Goal: Check status: Check status

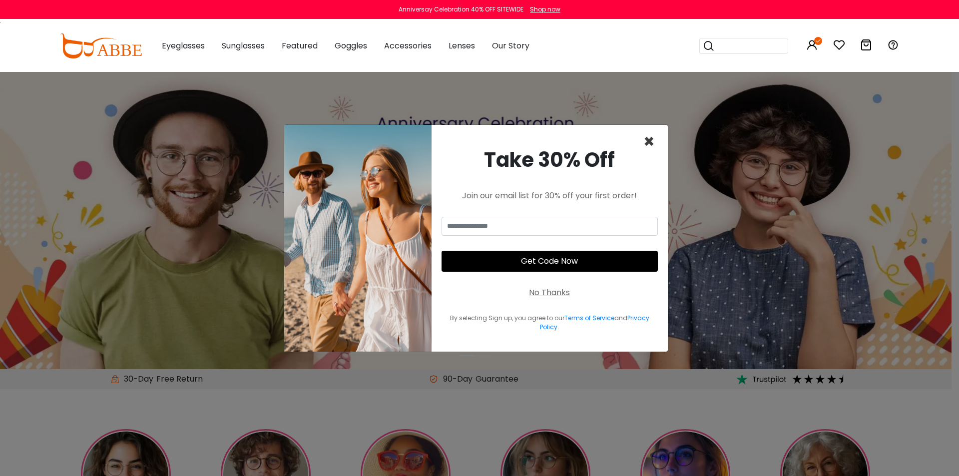
click at [651, 143] on span "×" at bounding box center [649, 141] width 11 height 25
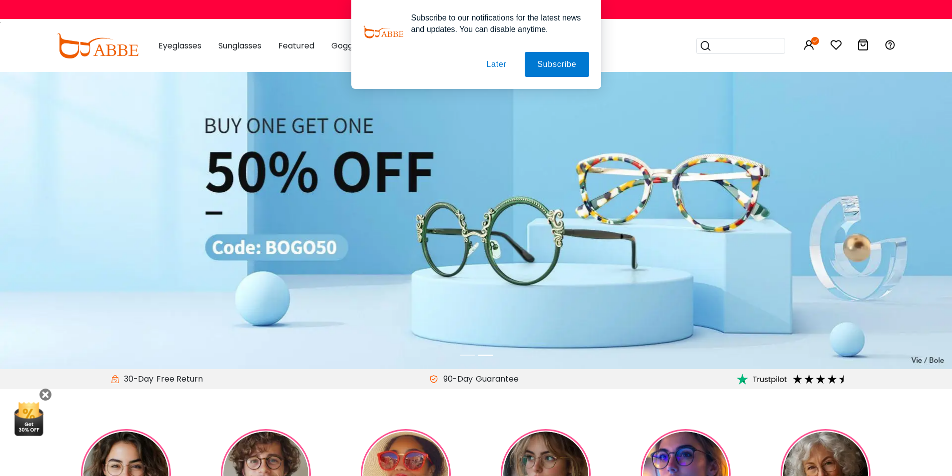
drag, startPoint x: 500, startPoint y: 61, endPoint x: 495, endPoint y: 62, distance: 5.6
click at [500, 62] on button "Later" at bounding box center [496, 64] width 45 height 25
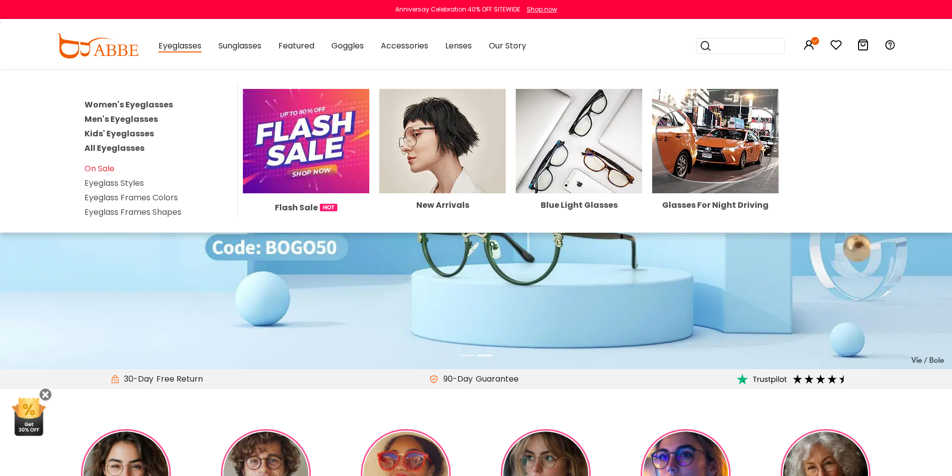
click at [171, 49] on span "Eyeglasses" at bounding box center [179, 46] width 43 height 12
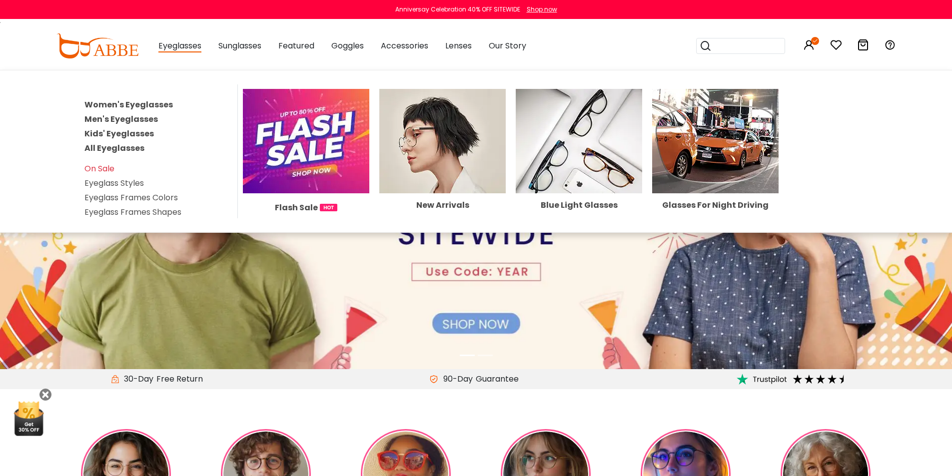
click at [137, 102] on link "Women's Eyeglasses" at bounding box center [128, 104] width 88 height 11
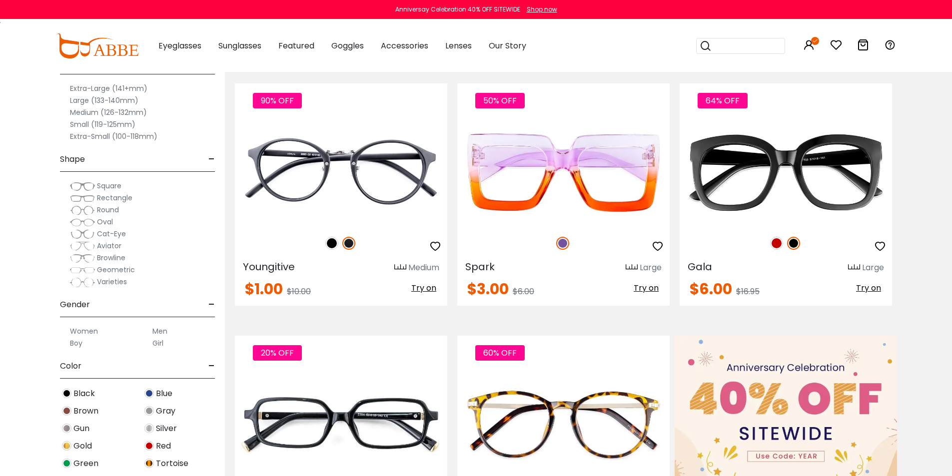
scroll to position [132, 0]
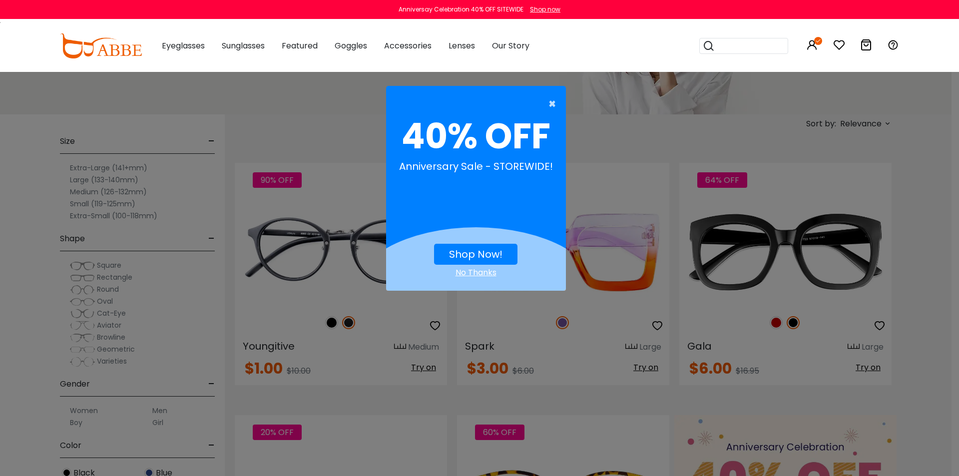
click at [550, 106] on span "×" at bounding box center [555, 104] width 12 height 20
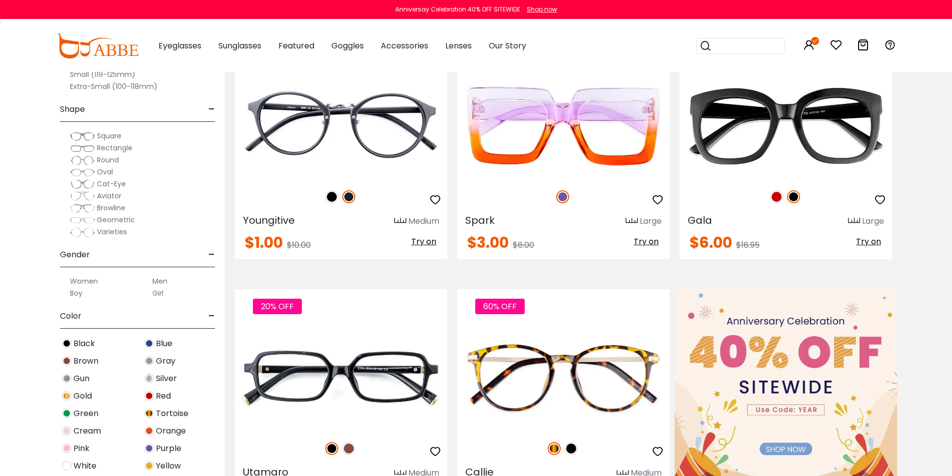
scroll to position [0, 0]
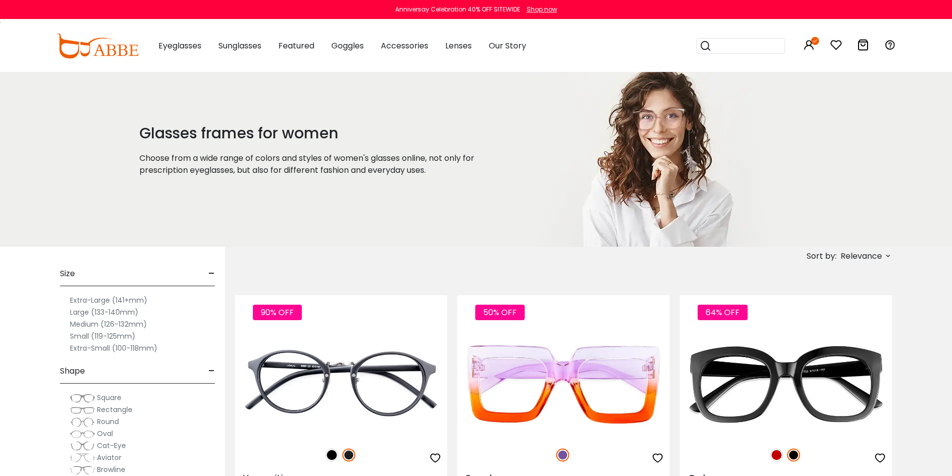
click at [486, 8] on div "Anniversay Celebration 40% OFF SITEWIDE" at bounding box center [457, 9] width 125 height 9
click at [534, 13] on div "Shop now" at bounding box center [542, 9] width 30 height 9
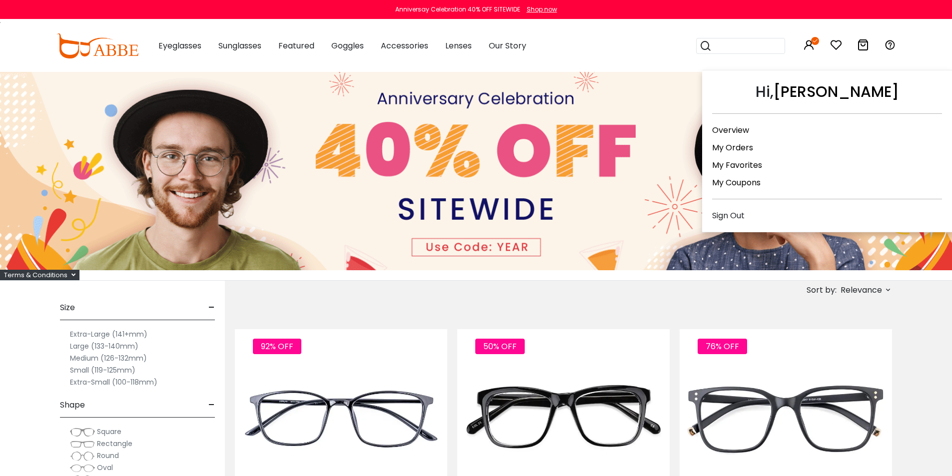
click at [724, 134] on link "Overview" at bounding box center [730, 129] width 37 height 11
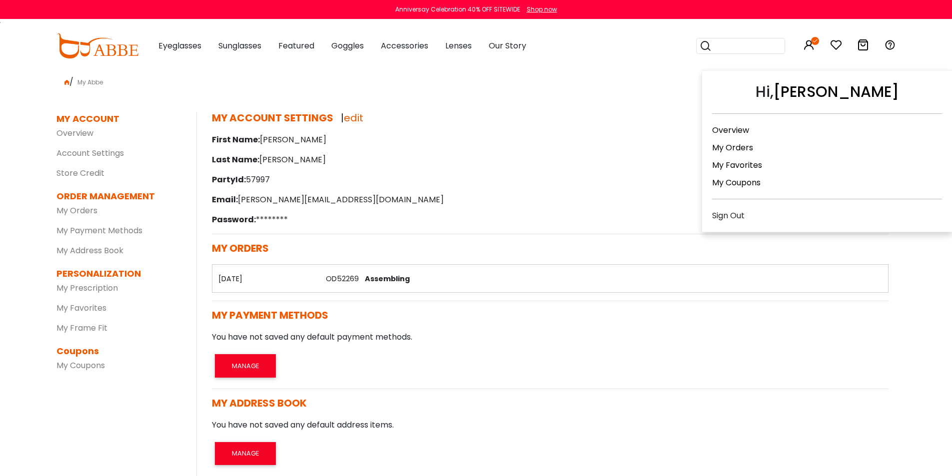
click at [736, 154] on div "My Orders" at bounding box center [827, 149] width 230 height 17
click at [736, 143] on link "My Orders" at bounding box center [732, 147] width 41 height 11
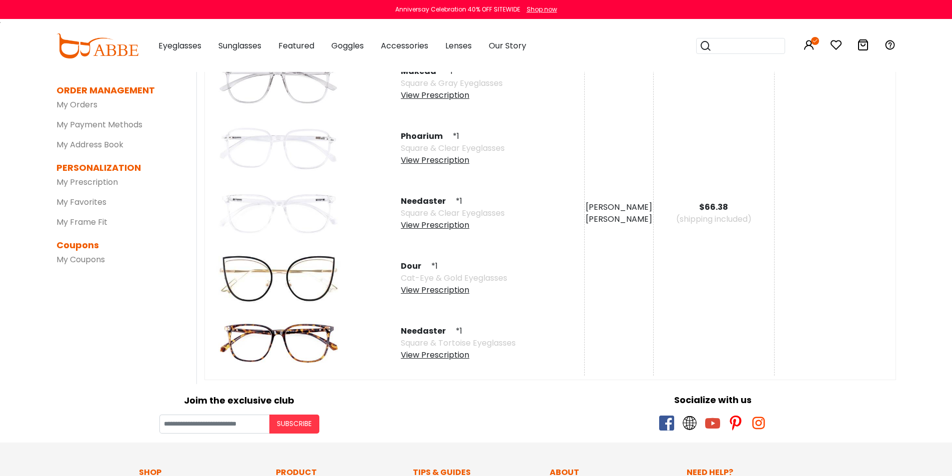
scroll to position [107, 0]
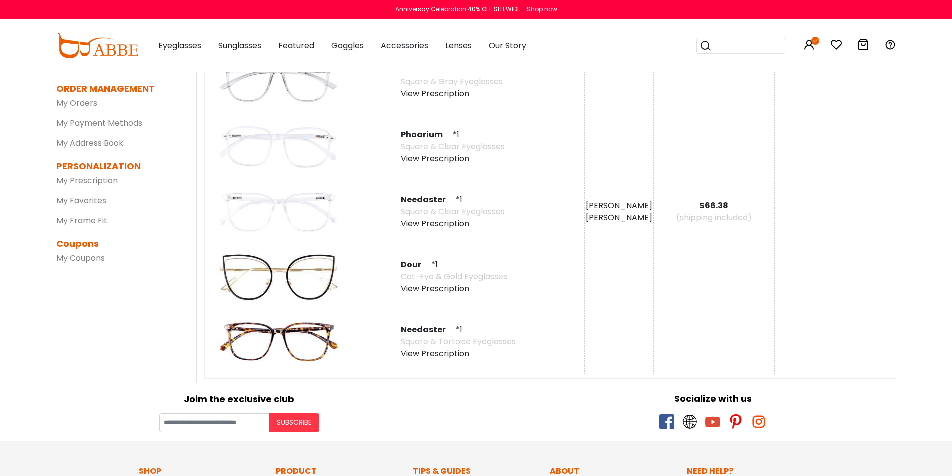
drag, startPoint x: 956, startPoint y: 95, endPoint x: 959, endPoint y: 151, distance: 55.5
click at [951, 151] on html "Eyeglasses Thanks for your subscription Please use coupon code " NEWCOMER " to …" at bounding box center [476, 337] width 952 height 889
click at [444, 354] on div "View Prescription" at bounding box center [458, 354] width 115 height 12
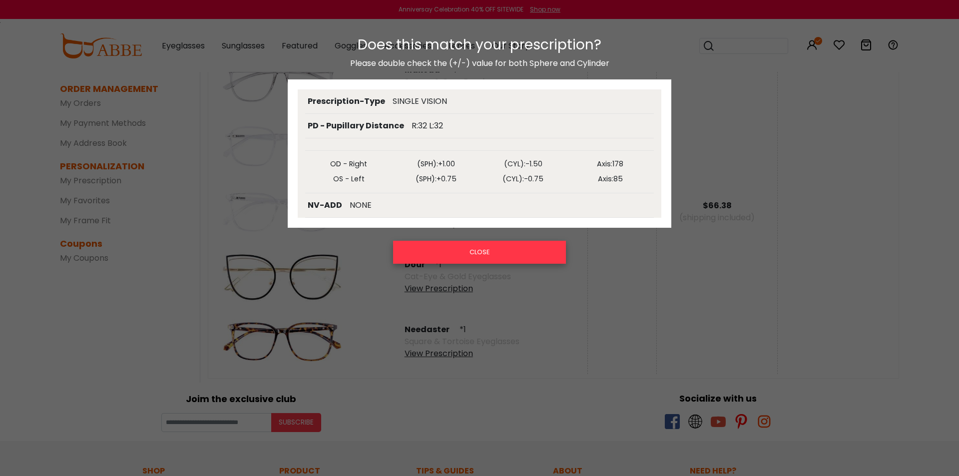
click at [468, 255] on button "CLOSE" at bounding box center [479, 252] width 173 height 23
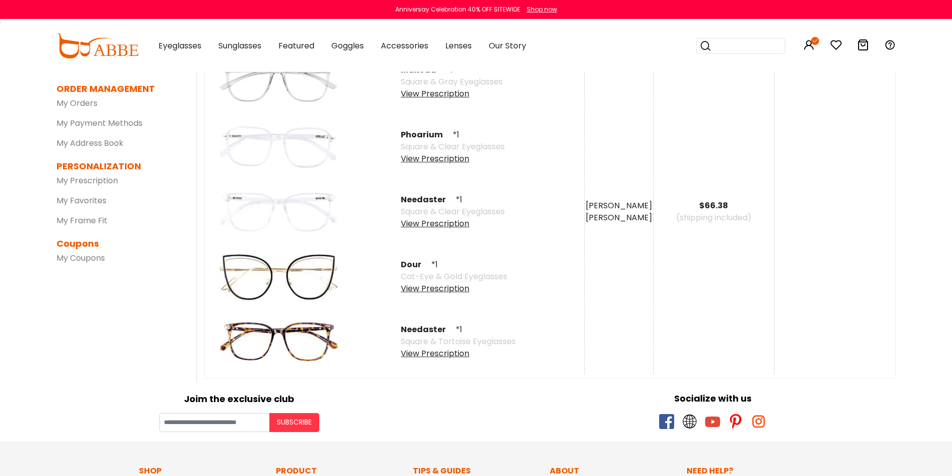
click at [317, 323] on img at bounding box center [278, 341] width 130 height 65
click at [305, 347] on img at bounding box center [278, 341] width 130 height 65
click at [431, 329] on span "Needaster" at bounding box center [427, 329] width 53 height 11
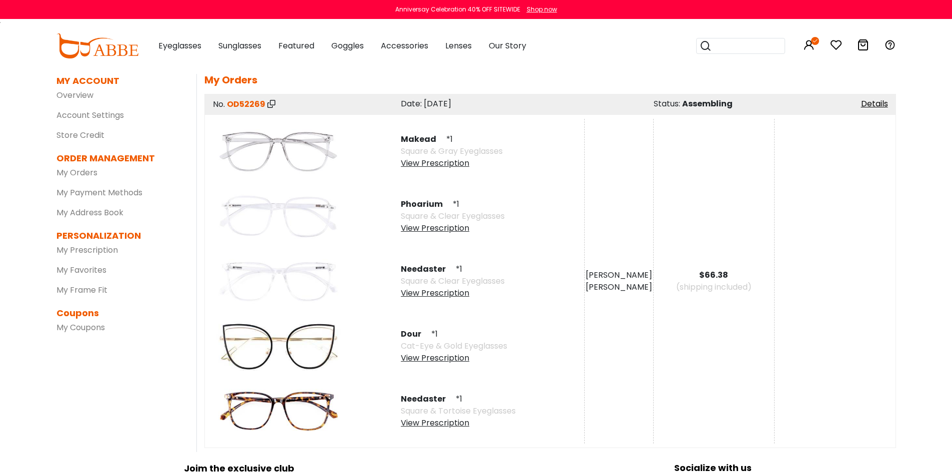
scroll to position [0, 0]
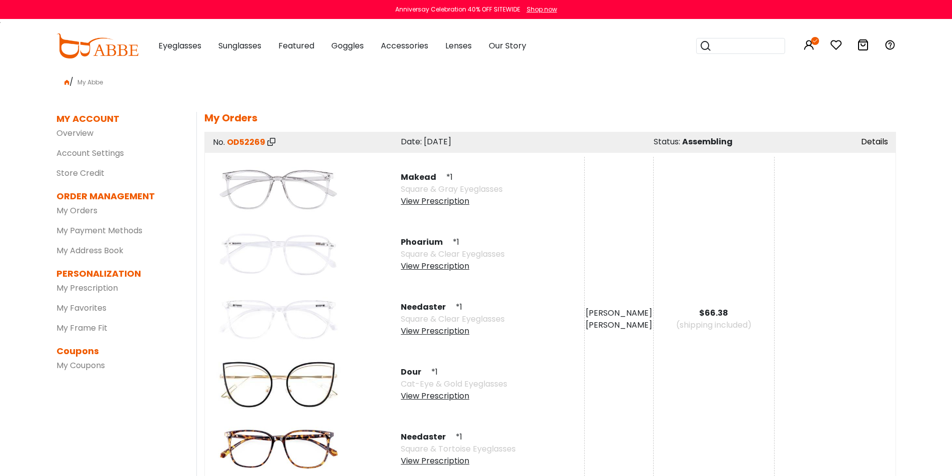
click at [872, 146] on link "Details" at bounding box center [874, 141] width 27 height 11
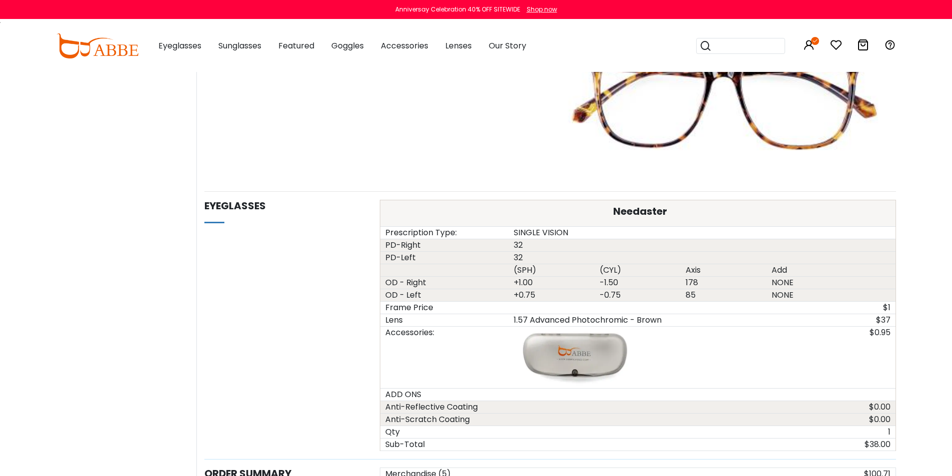
scroll to position [2294, 0]
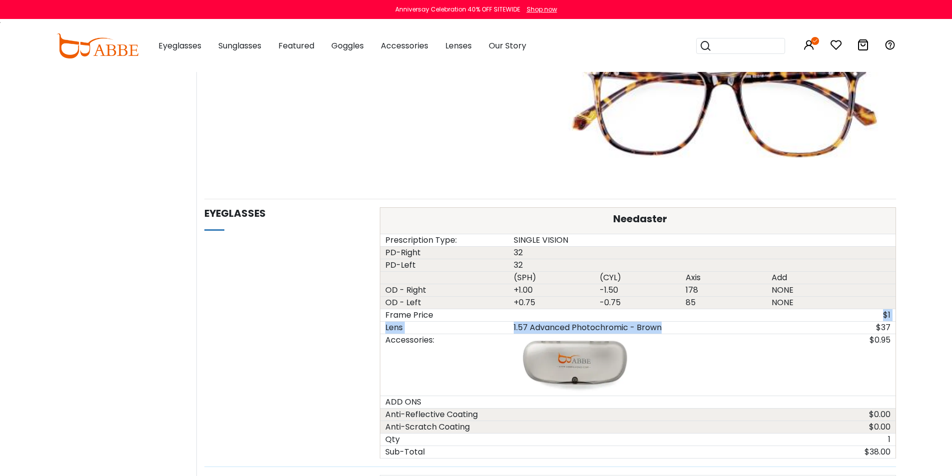
drag, startPoint x: 535, startPoint y: 317, endPoint x: 686, endPoint y: 326, distance: 151.7
click at [681, 326] on div "Needaster Prescription Type: SINGLE VISION PD-Right 32 PD-Left 32 (SPH) (CYL) A…" at bounding box center [638, 333] width 516 height 252
click at [699, 326] on div "1.57 Advanced Photochromic - Brown" at bounding box center [638, 328] width 258 height 12
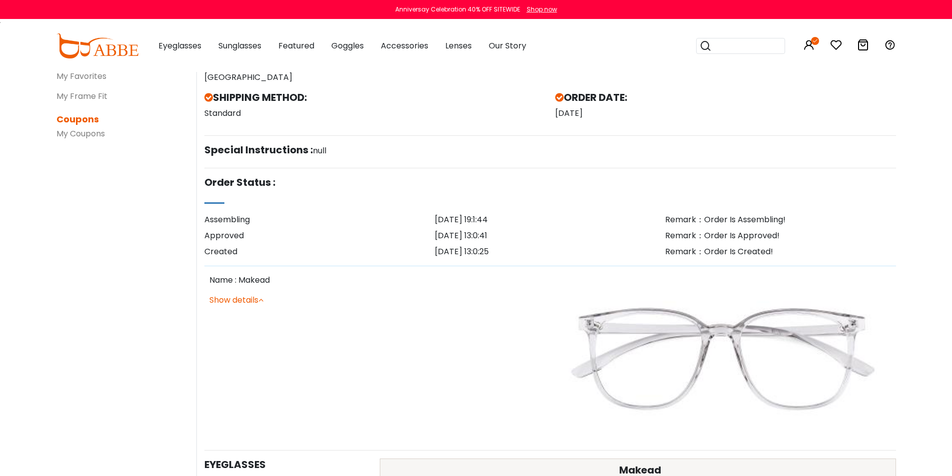
scroll to position [0, 0]
